Goal: Navigation & Orientation: Find specific page/section

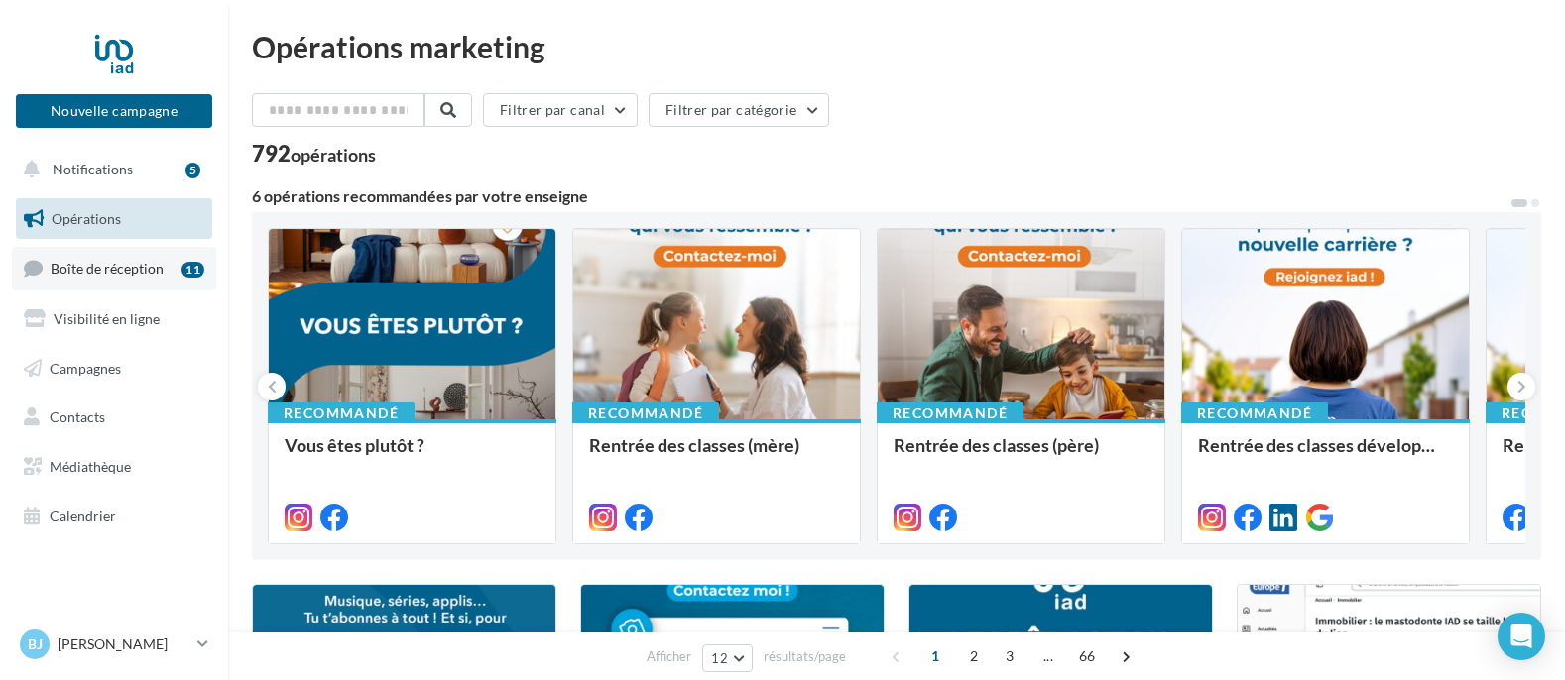
click at [89, 269] on span "Boîte de réception" at bounding box center [107, 268] width 113 height 17
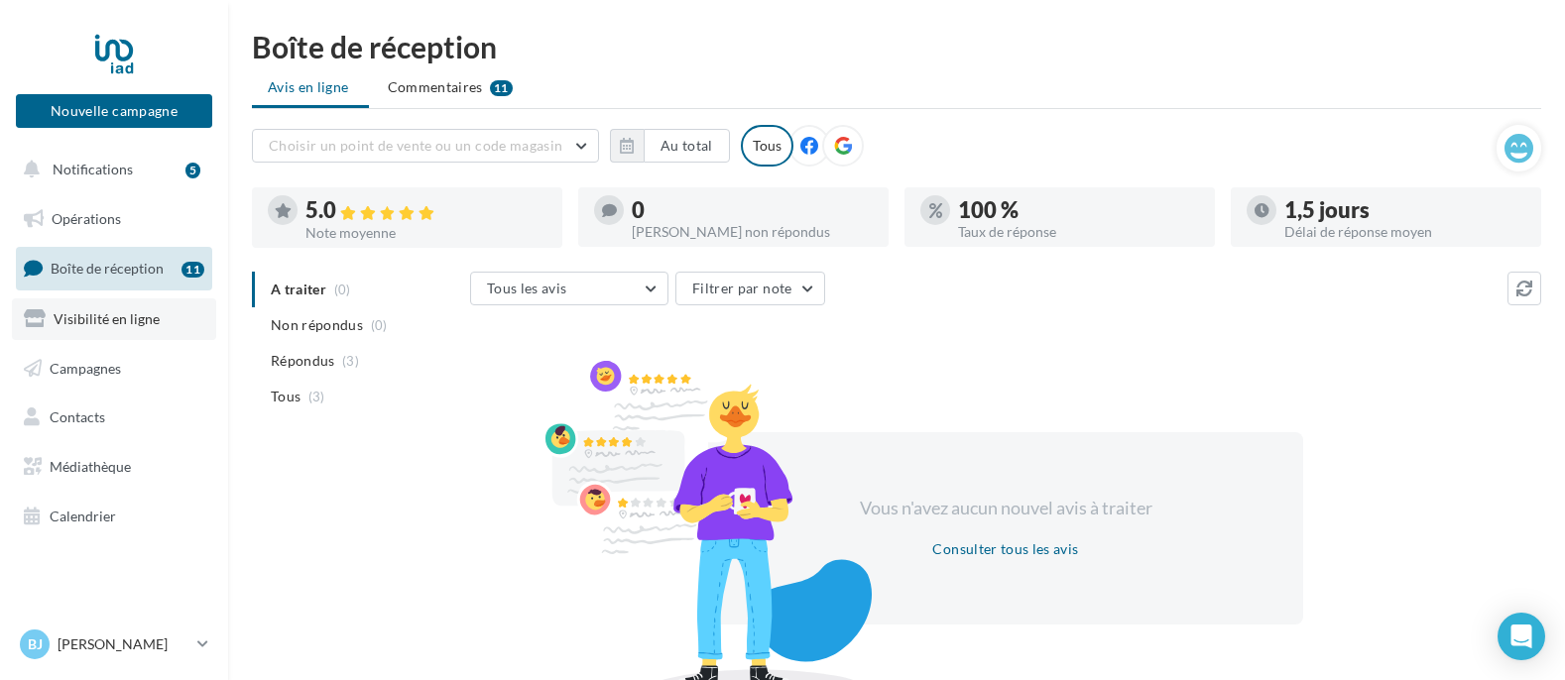
click at [101, 317] on span "Visibilité en ligne" at bounding box center [107, 318] width 106 height 17
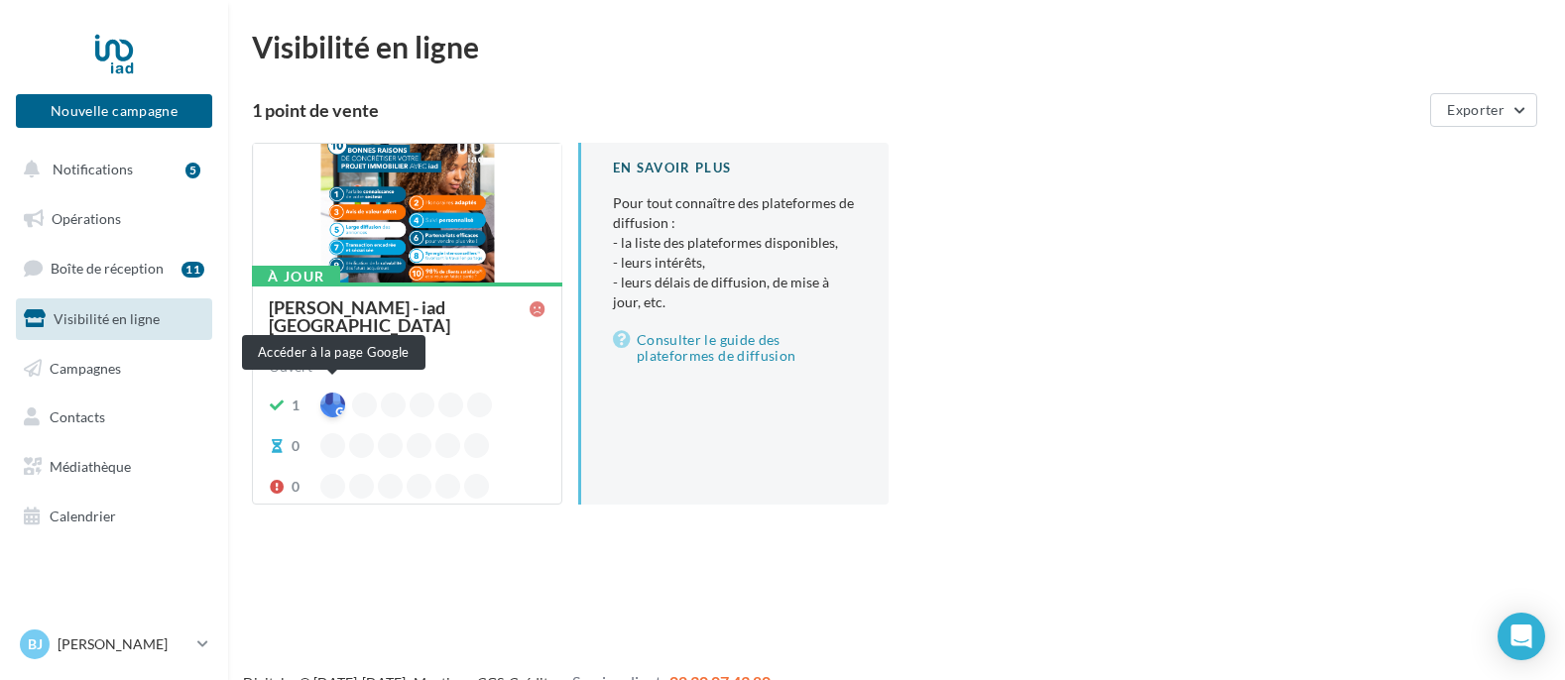
click at [334, 393] on div at bounding box center [332, 405] width 25 height 25
